Goal: Find contact information: Find contact information

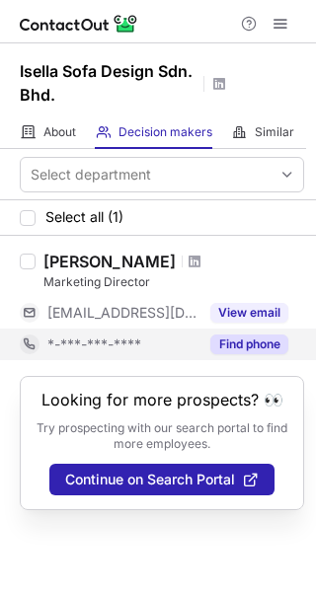
click at [225, 344] on button "Find phone" at bounding box center [249, 345] width 78 height 20
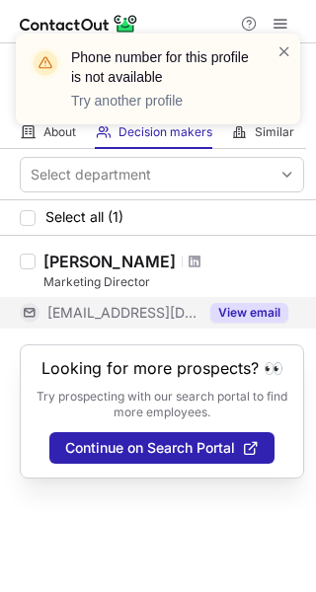
click at [222, 307] on button "View email" at bounding box center [249, 313] width 78 height 20
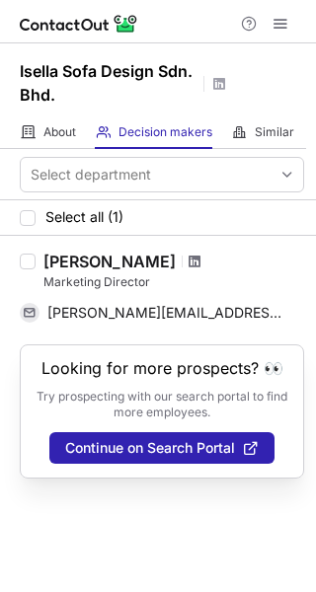
click at [189, 268] on span at bounding box center [195, 262] width 12 height 16
